Goal: Task Accomplishment & Management: Use online tool/utility

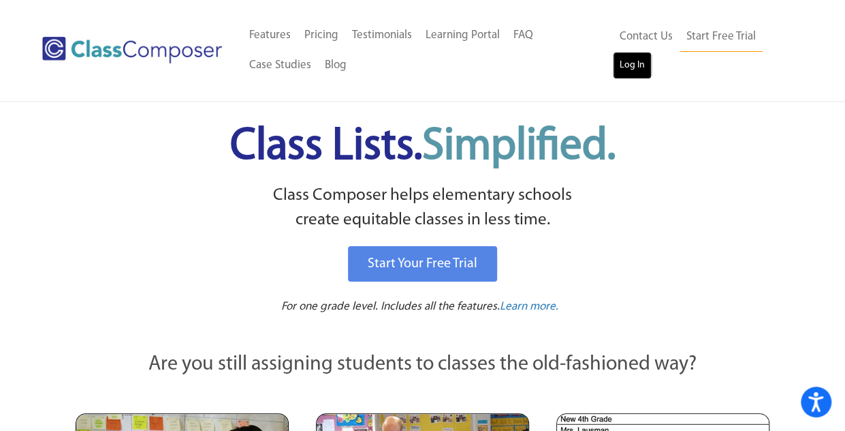
click at [631, 57] on link "Log In" at bounding box center [632, 65] width 39 height 27
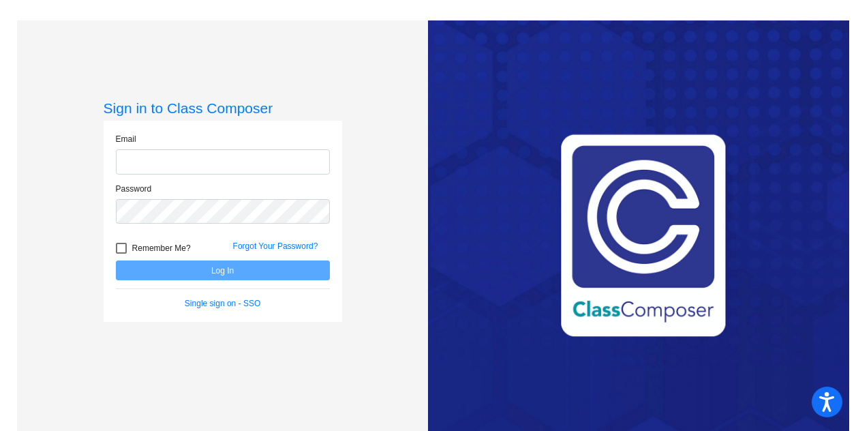
type input "hoxley@lcusd.net"
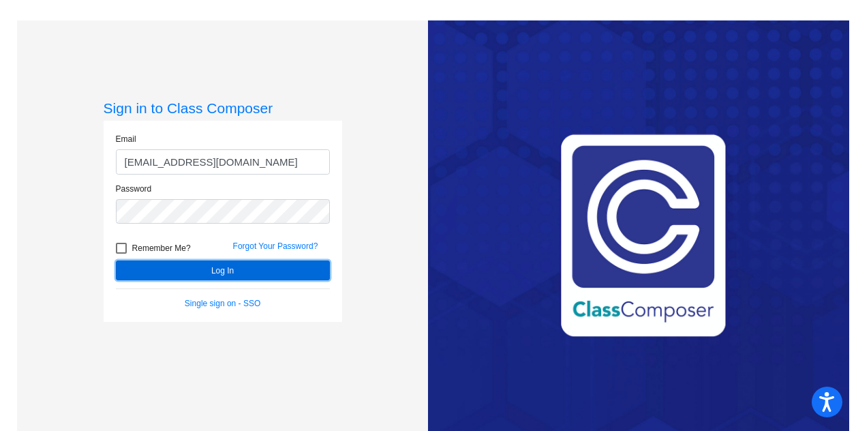
click at [214, 270] on button "Log In" at bounding box center [223, 270] width 214 height 20
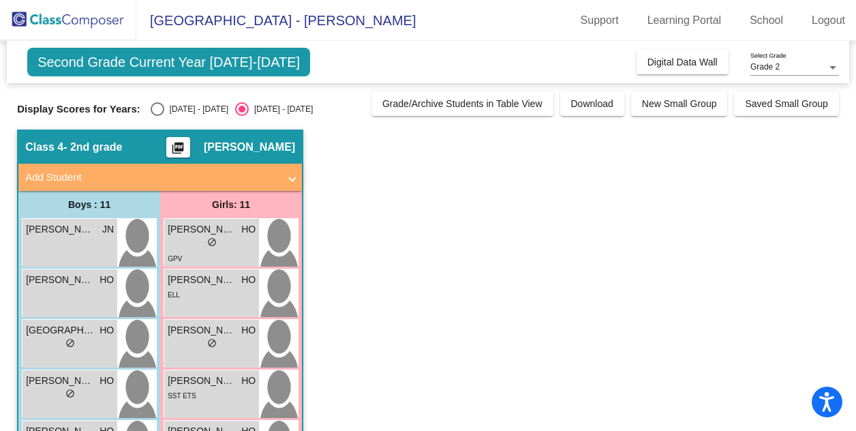
click at [159, 108] on div "Select an option" at bounding box center [158, 109] width 14 height 14
click at [157, 116] on input "2024 - 2025" at bounding box center [157, 116] width 1 height 1
radio input "true"
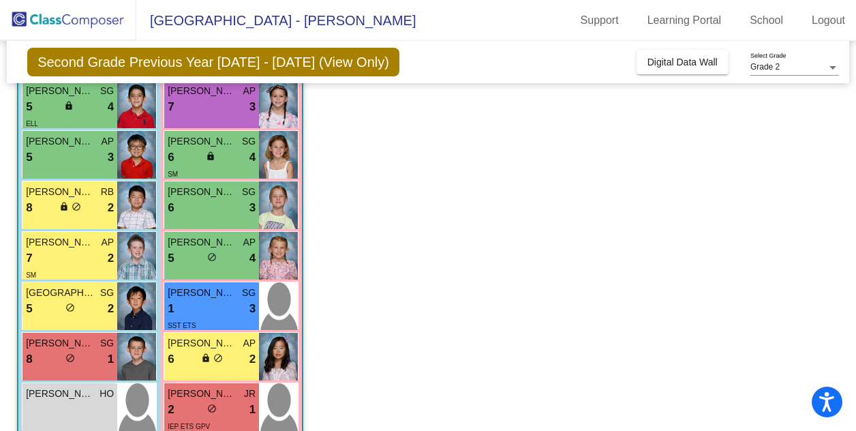
scroll to position [347, 0]
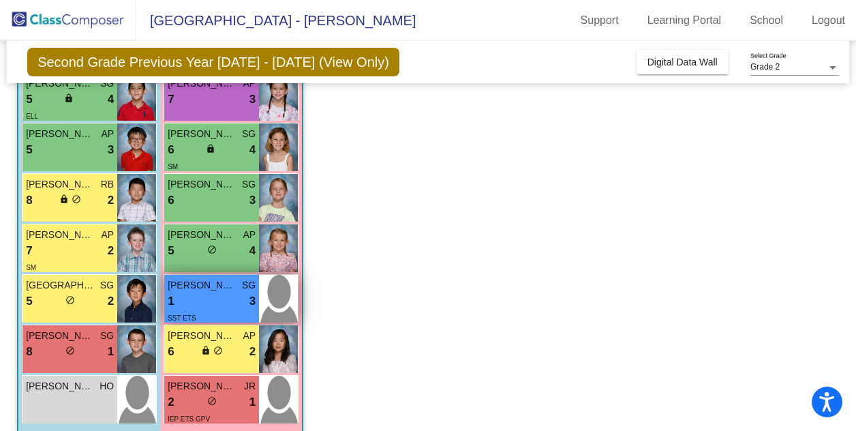
click at [217, 296] on div "1 lock do_not_disturb_alt 3" at bounding box center [212, 301] width 88 height 18
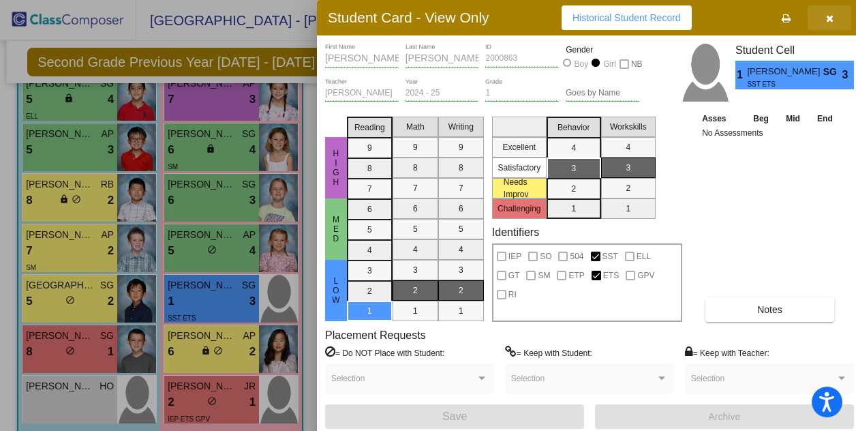
click at [826, 17] on icon "button" at bounding box center [829, 19] width 7 height 10
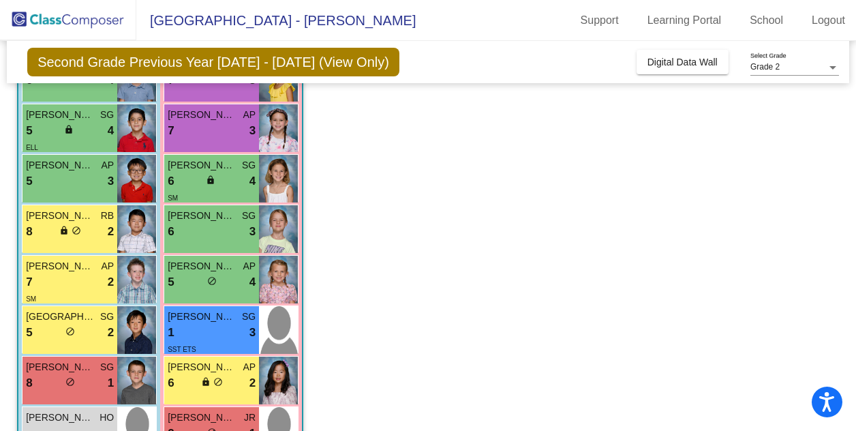
scroll to position [364, 0]
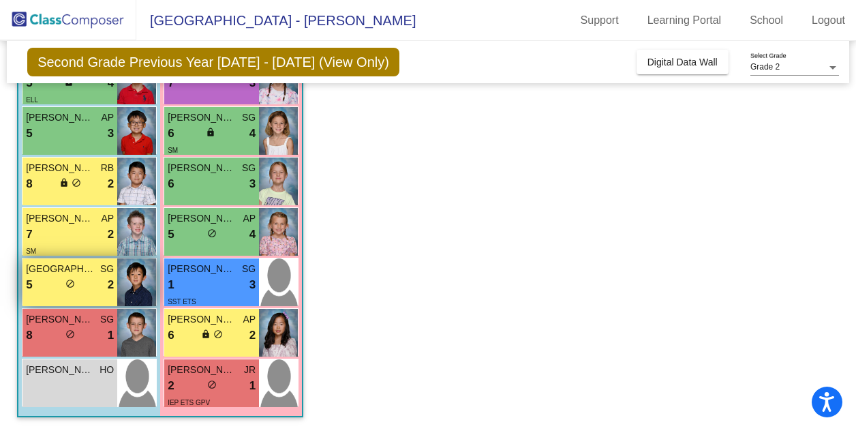
click at [50, 292] on div "5 lock do_not_disturb_alt 2" at bounding box center [70, 285] width 88 height 18
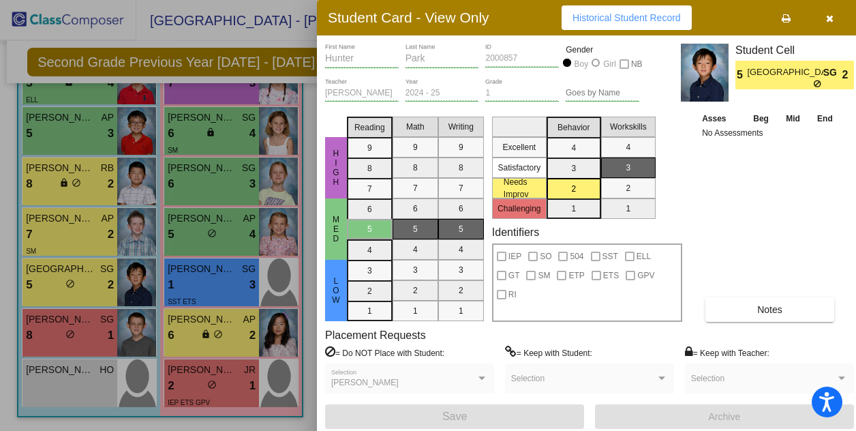
click at [828, 20] on icon "button" at bounding box center [829, 19] width 7 height 10
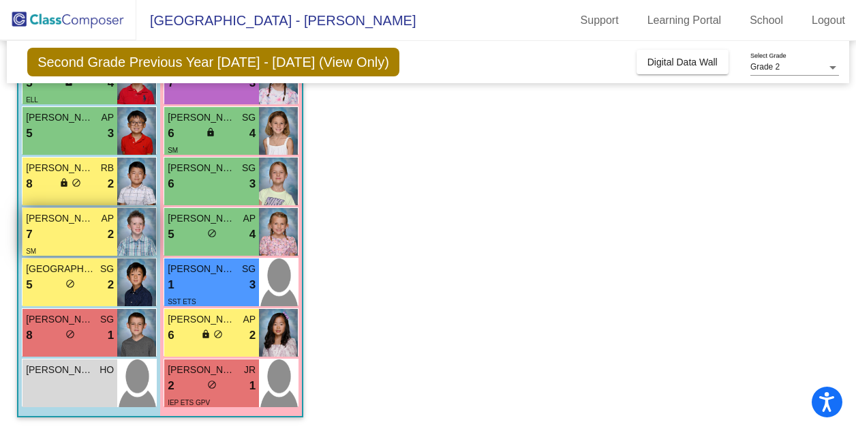
click at [61, 228] on div "7 lock do_not_disturb_alt 2" at bounding box center [70, 234] width 88 height 18
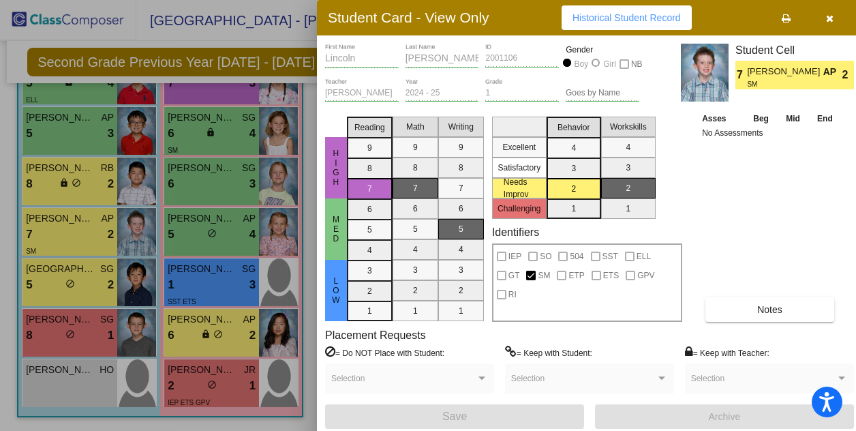
click at [836, 14] on button "button" at bounding box center [829, 17] width 44 height 25
